Goal: Manage account settings

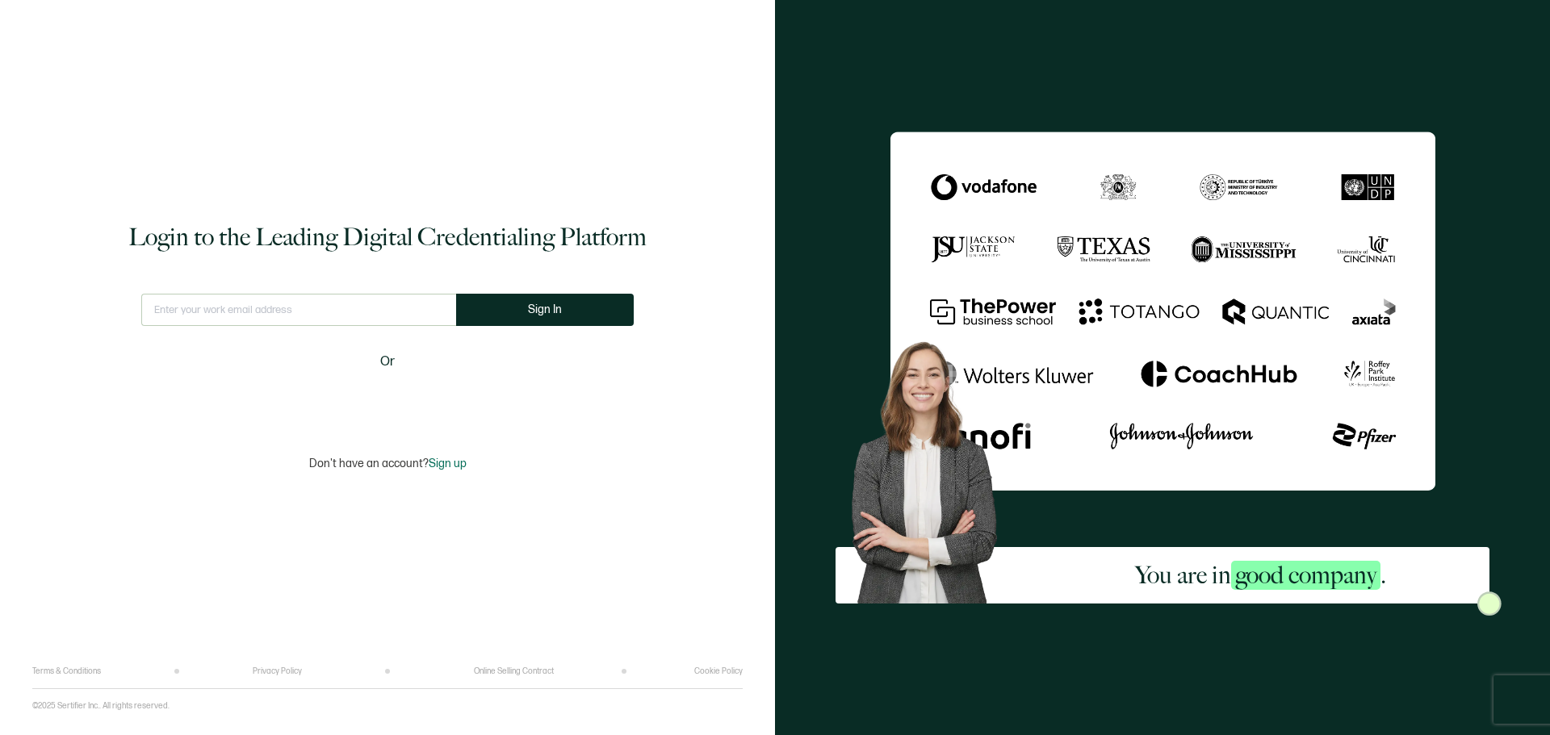
click at [303, 300] on input "text" at bounding box center [298, 310] width 315 height 32
type input "[EMAIL_ADDRESS][PERSON_NAME][DOMAIN_NAME]"
click at [551, 303] on span "Sign In" at bounding box center [545, 309] width 34 height 12
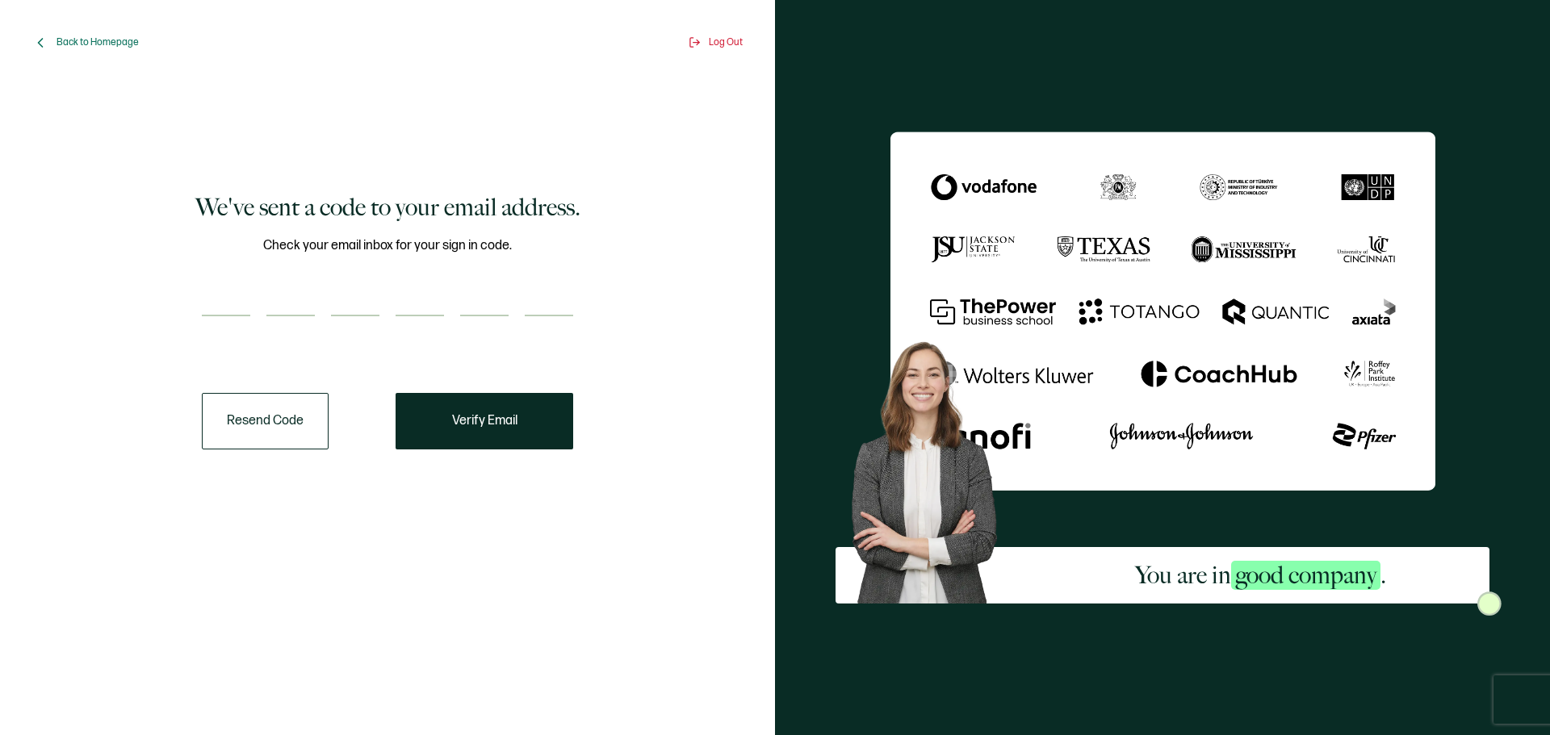
click at [205, 288] on input "number" at bounding box center [226, 300] width 48 height 32
type input "2"
type input "9"
type input "5"
type input "4"
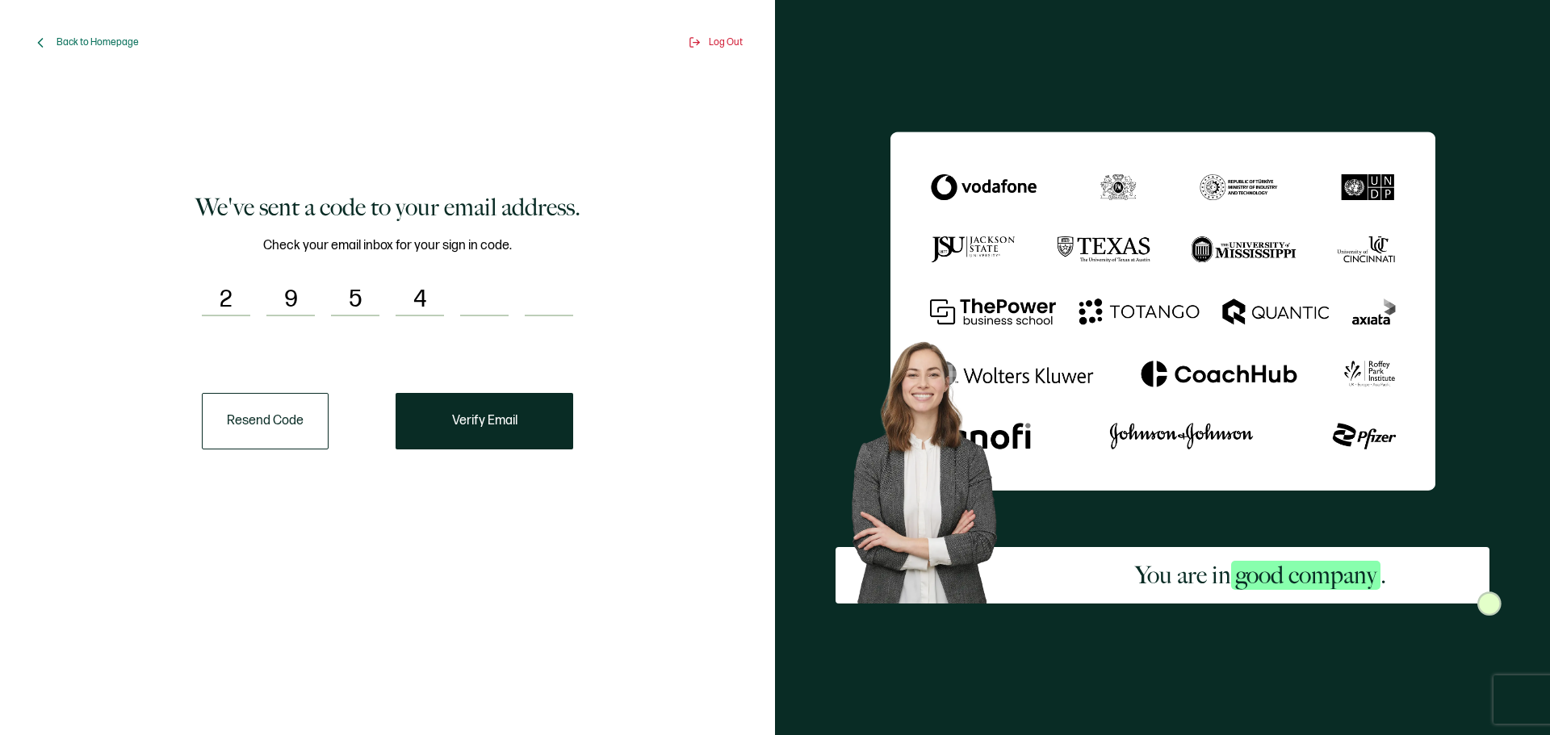
type input "4"
type input "7"
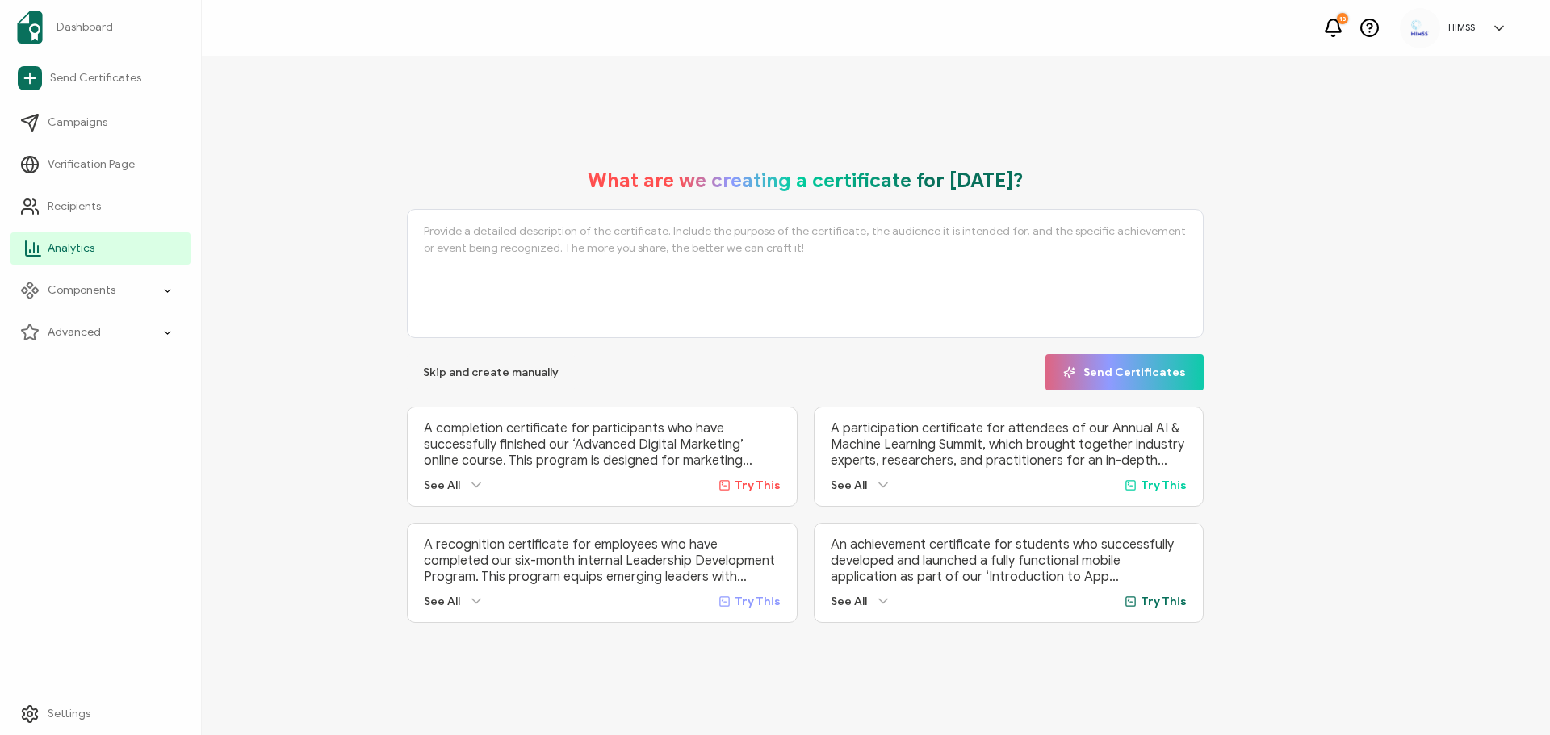
click at [50, 245] on span "Analytics" at bounding box center [71, 248] width 47 height 16
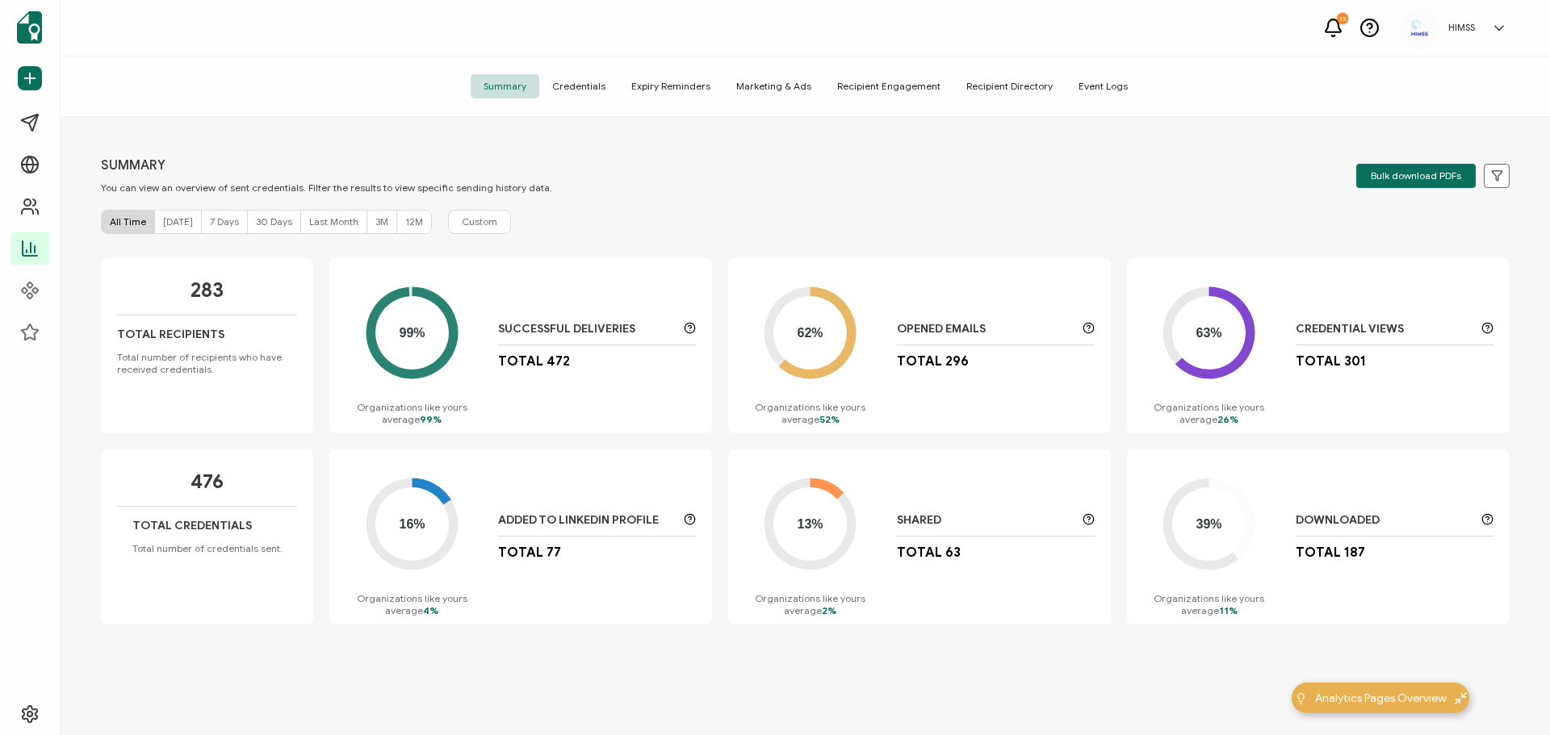
click at [312, 223] on span "Last Month" at bounding box center [333, 221] width 49 height 12
click at [375, 224] on span "3M" at bounding box center [381, 221] width 13 height 12
click at [163, 223] on span "Today" at bounding box center [178, 221] width 30 height 12
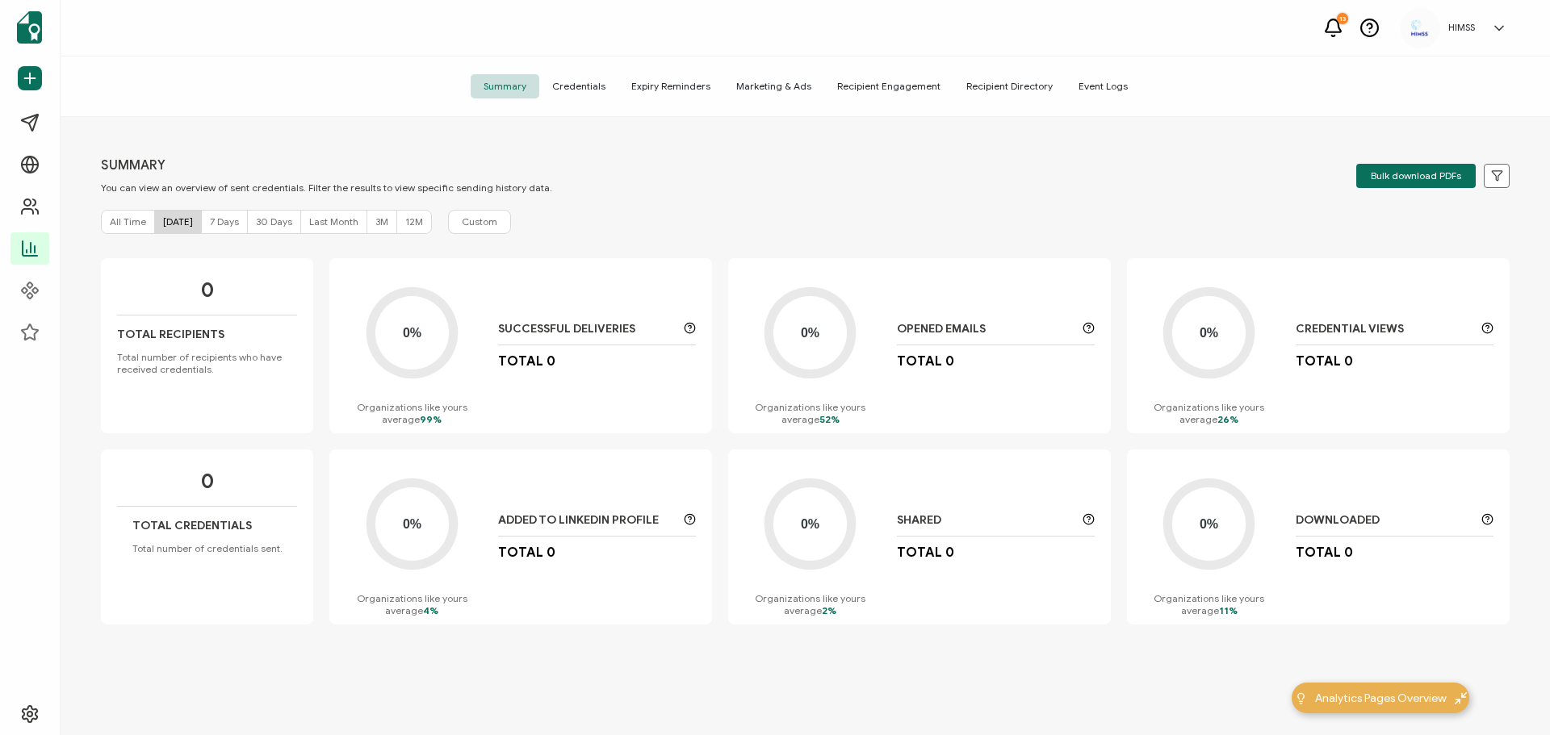
click at [101, 228] on div "All Time Today 7 Days 30 Days Last Month 3M 12M" at bounding box center [266, 222] width 331 height 24
click at [118, 226] on span "All Time" at bounding box center [128, 221] width 36 height 12
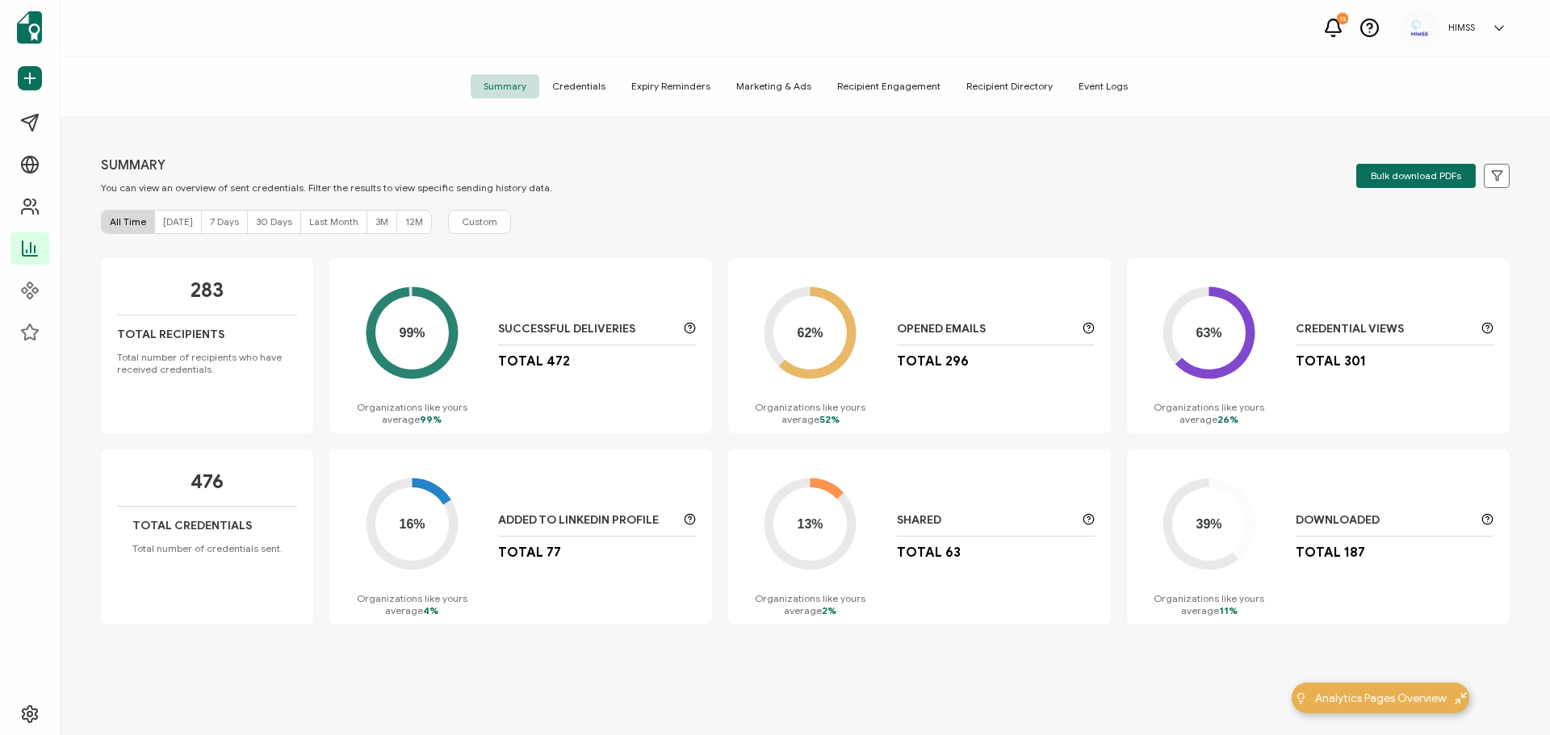
click at [416, 229] on div "12M" at bounding box center [414, 222] width 34 height 23
click at [1468, 31] on h5 "HIMSS" at bounding box center [1461, 27] width 27 height 11
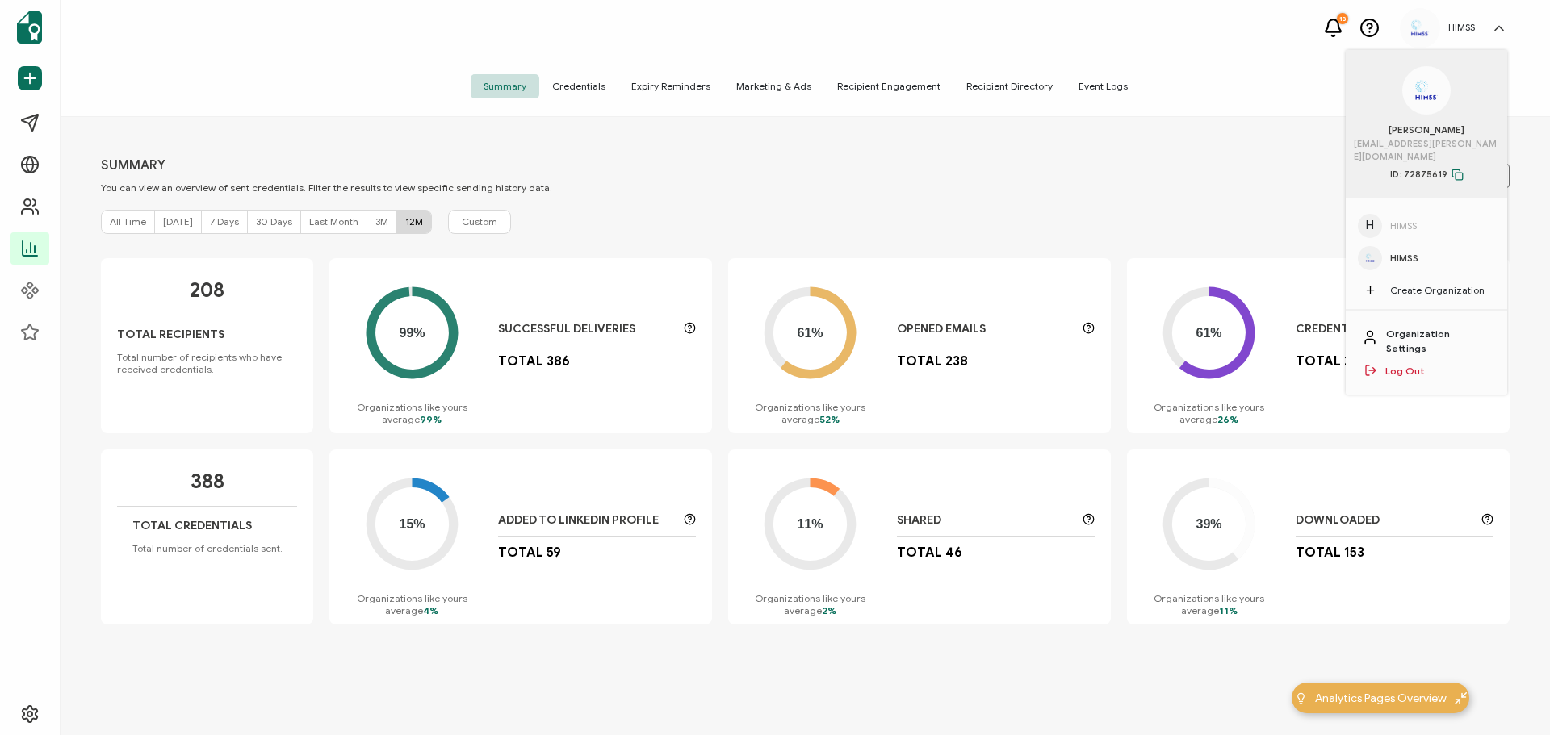
click at [1417, 327] on link "Organization Settings" at bounding box center [1438, 341] width 105 height 29
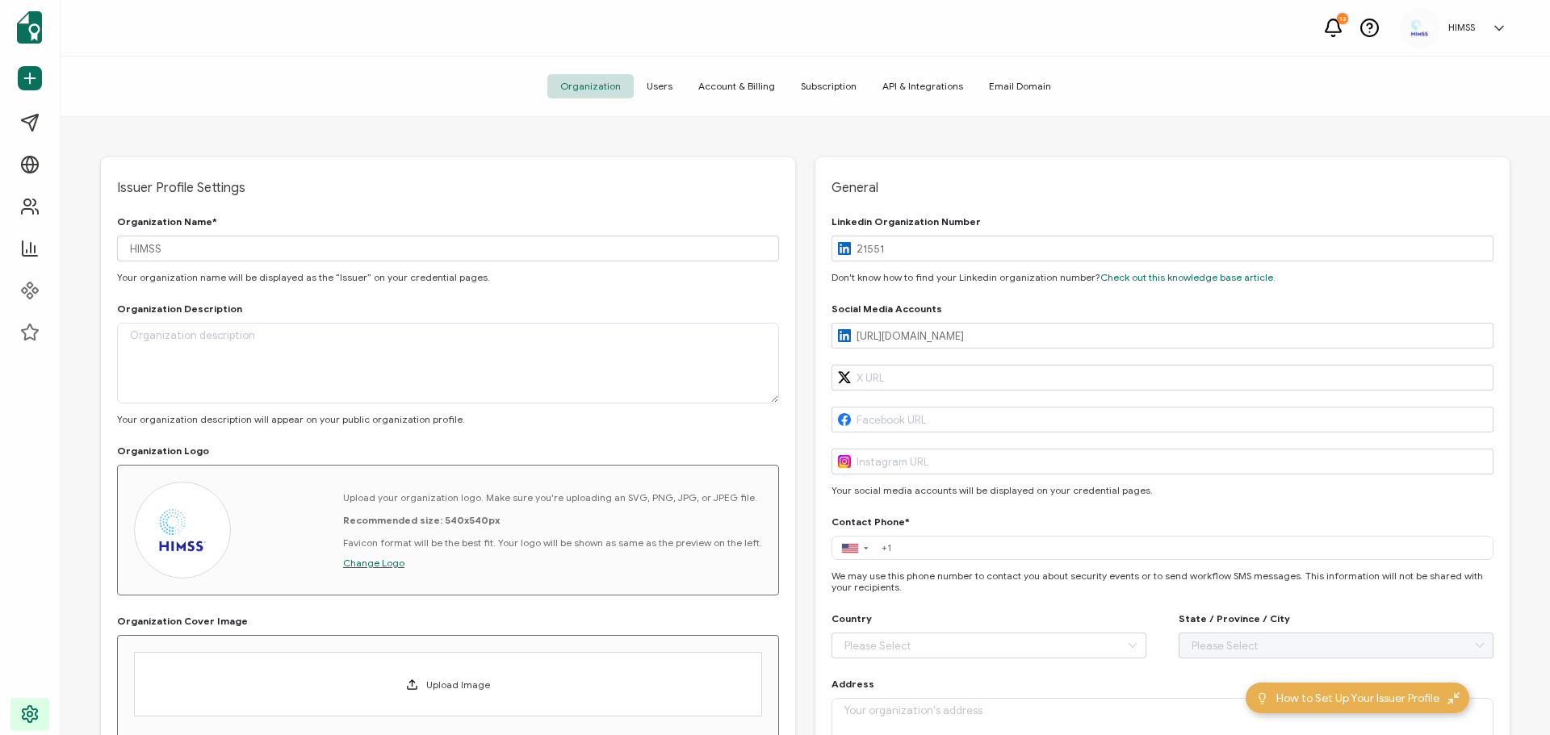
click at [674, 85] on span "Users" at bounding box center [660, 86] width 52 height 24
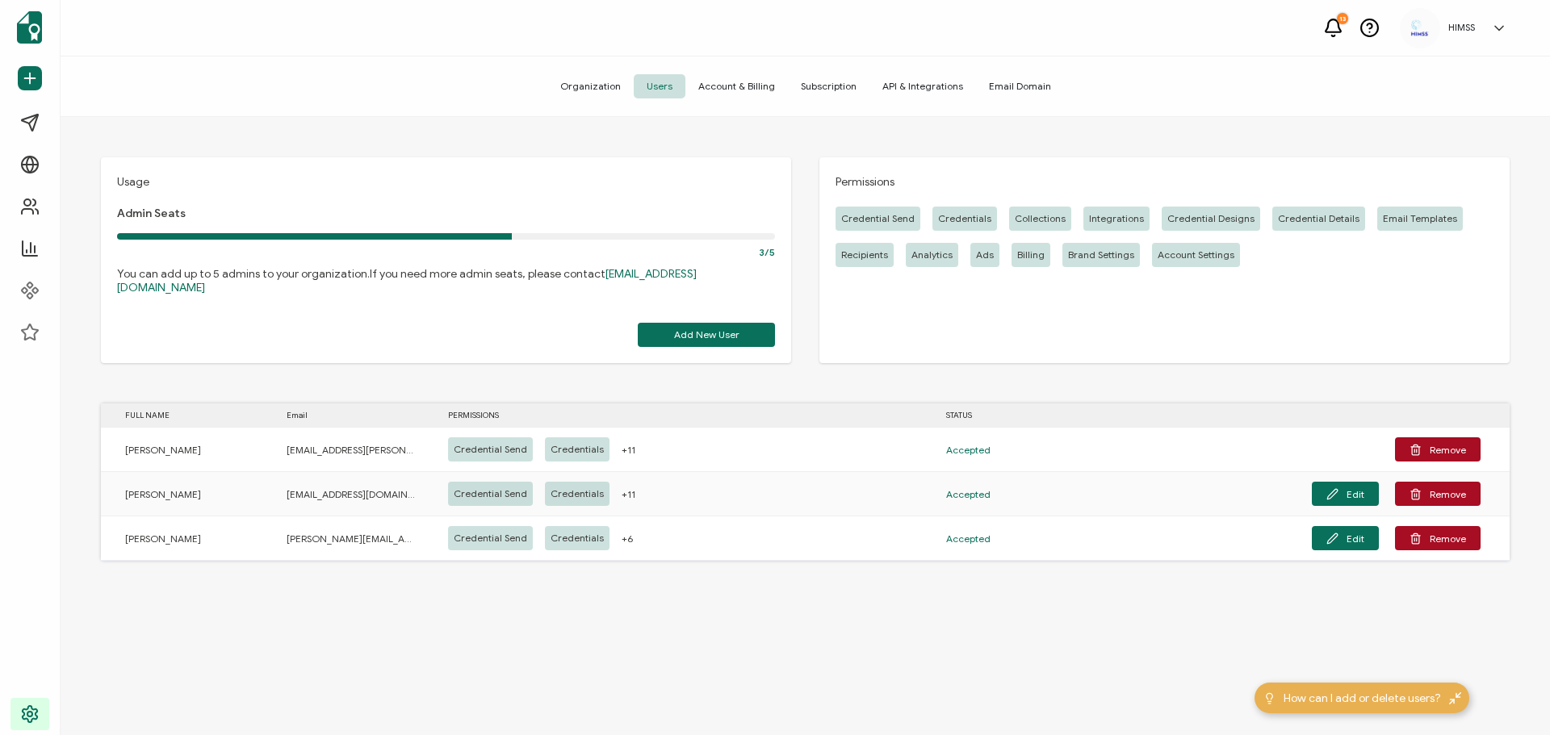
click at [725, 85] on span "Account & Billing" at bounding box center [736, 86] width 102 height 24
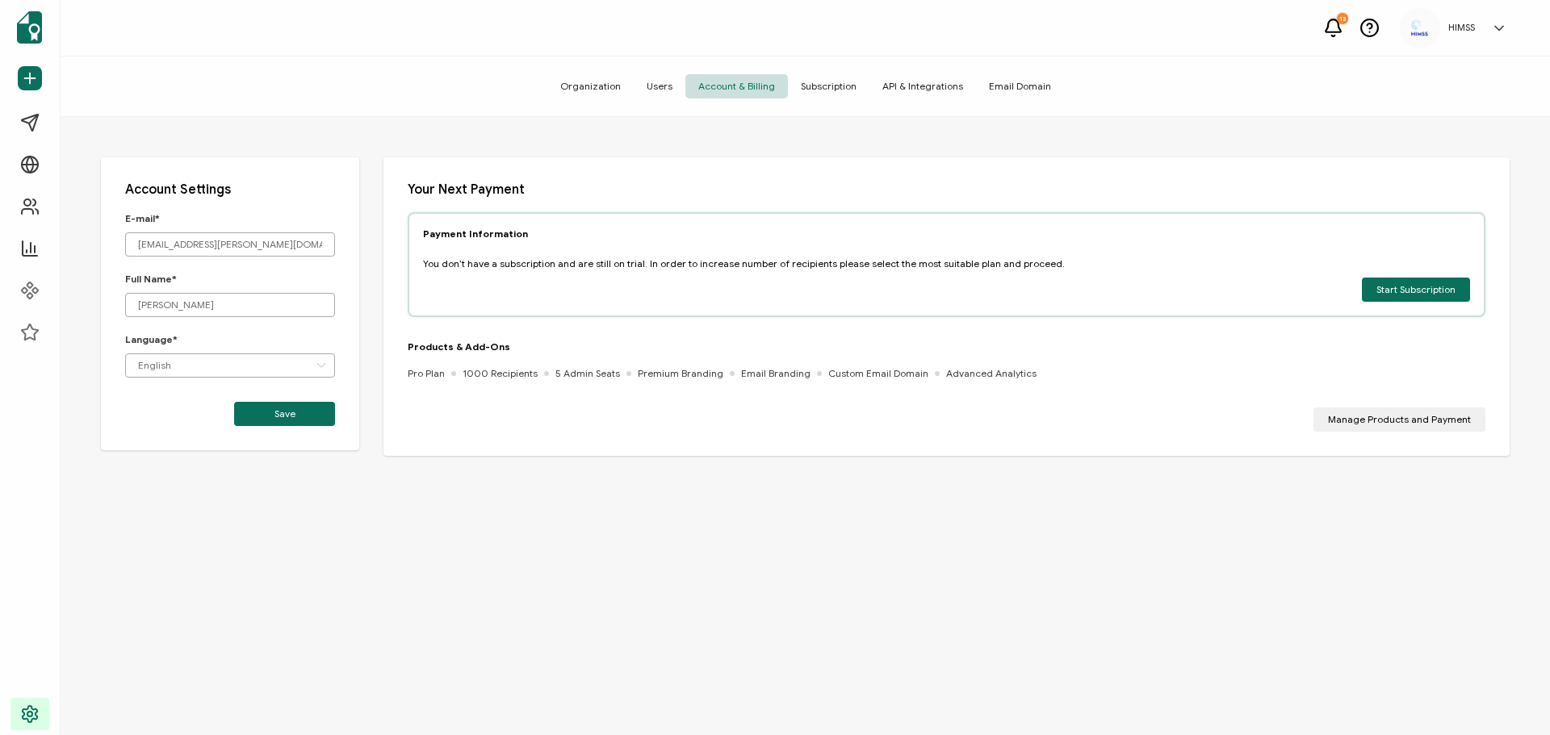
click at [605, 91] on span "Organization" at bounding box center [590, 86] width 86 height 24
